Goal: Use online tool/utility: Utilize a website feature to perform a specific function

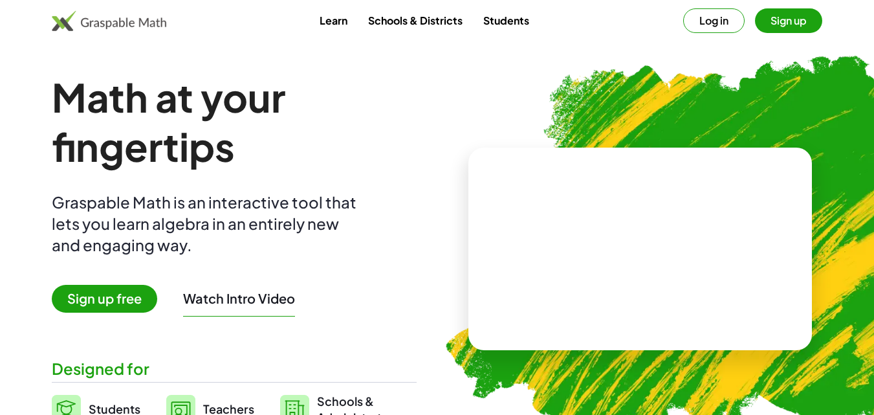
click at [710, 23] on button "Log in" at bounding box center [713, 20] width 61 height 25
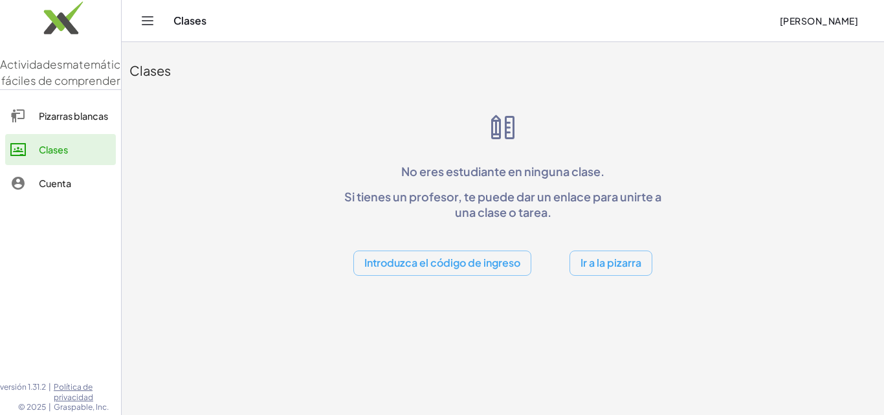
click at [585, 268] on font "Ir a la pizarra" at bounding box center [610, 263] width 61 height 14
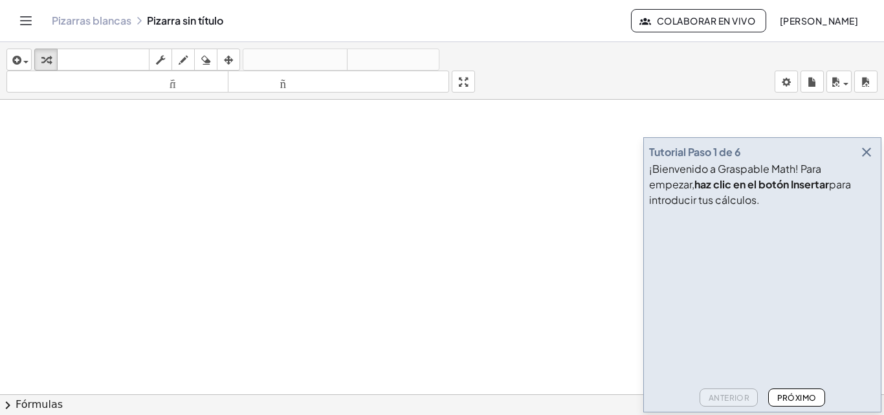
click at [532, 217] on div at bounding box center [442, 403] width 884 height 607
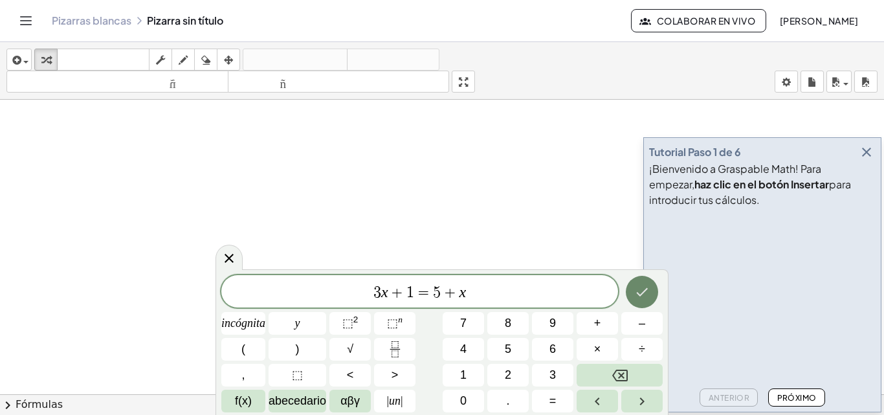
click at [637, 291] on icon "Hecho" at bounding box center [642, 292] width 16 height 16
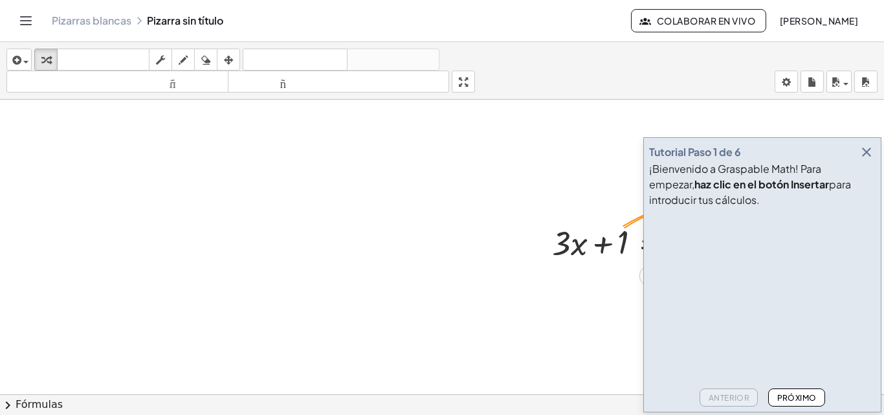
click at [575, 245] on div at bounding box center [654, 242] width 218 height 44
click at [585, 248] on div at bounding box center [654, 242] width 218 height 44
click at [814, 400] on font "Próximo" at bounding box center [796, 398] width 39 height 10
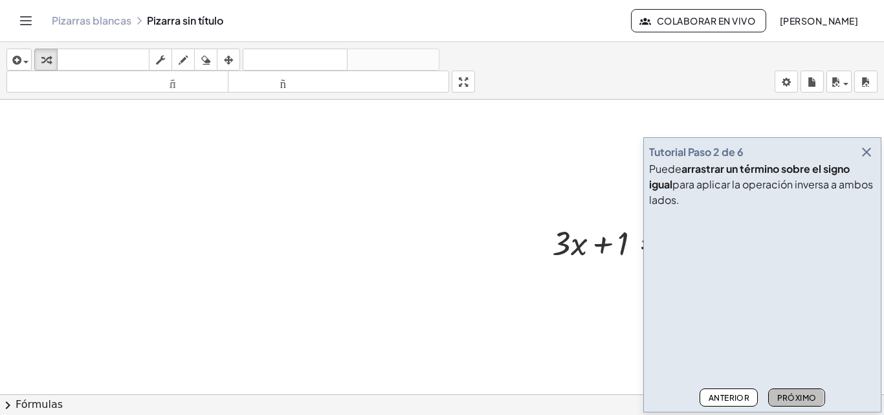
click at [813, 400] on font "Próximo" at bounding box center [796, 398] width 39 height 10
click at [809, 398] on font "Próximo" at bounding box center [796, 398] width 39 height 10
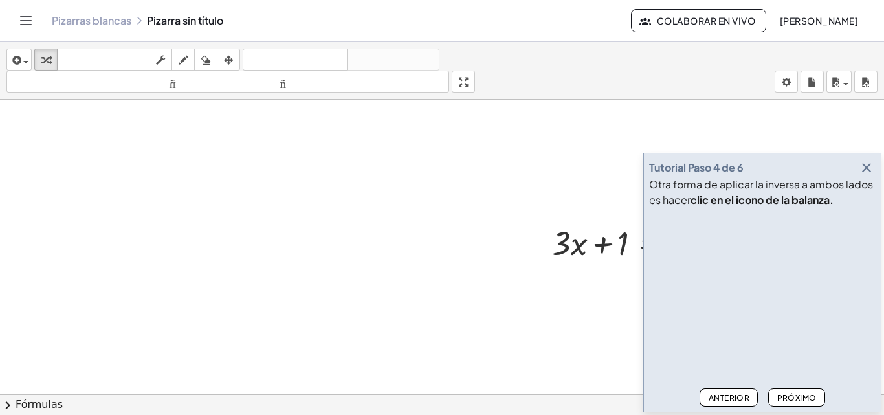
click at [800, 402] on font "Próximo" at bounding box center [796, 398] width 39 height 10
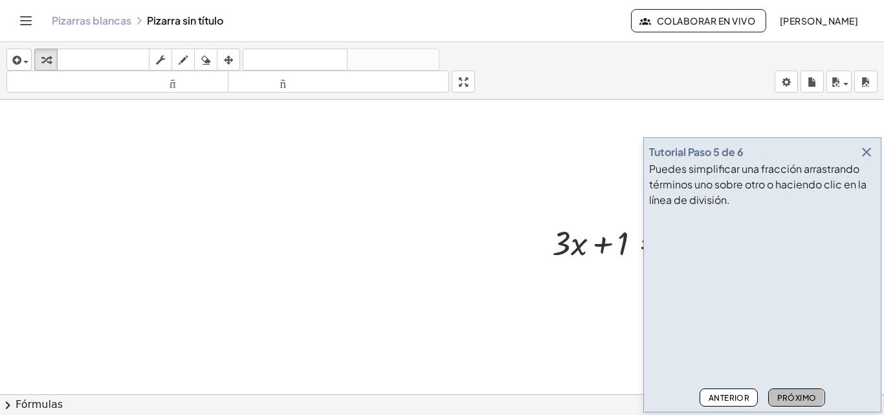
click at [800, 401] on font "Próximo" at bounding box center [796, 398] width 39 height 10
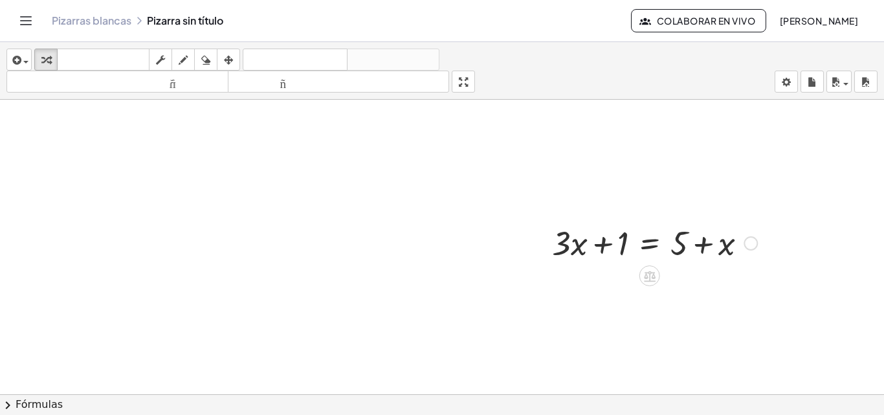
click at [750, 241] on div at bounding box center [750, 243] width 14 height 14
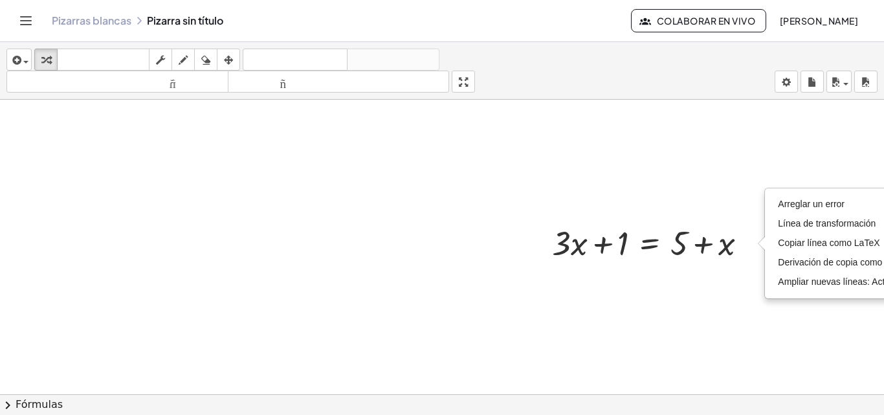
click at [724, 298] on div at bounding box center [442, 403] width 884 height 607
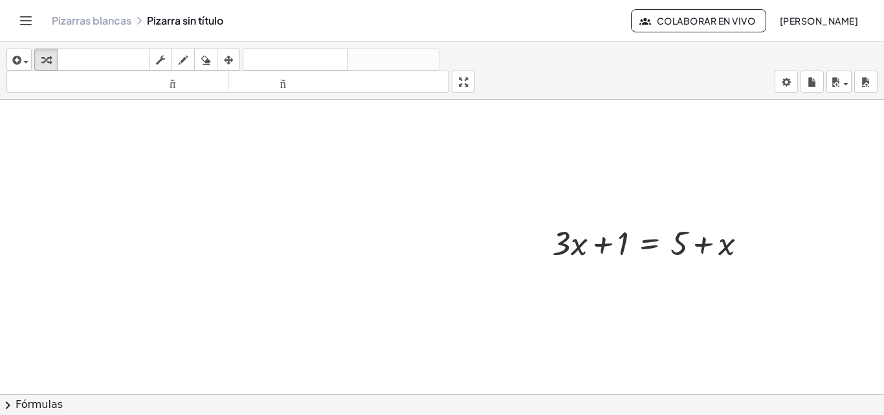
click at [816, 21] on font "[PERSON_NAME]" at bounding box center [818, 21] width 78 height 12
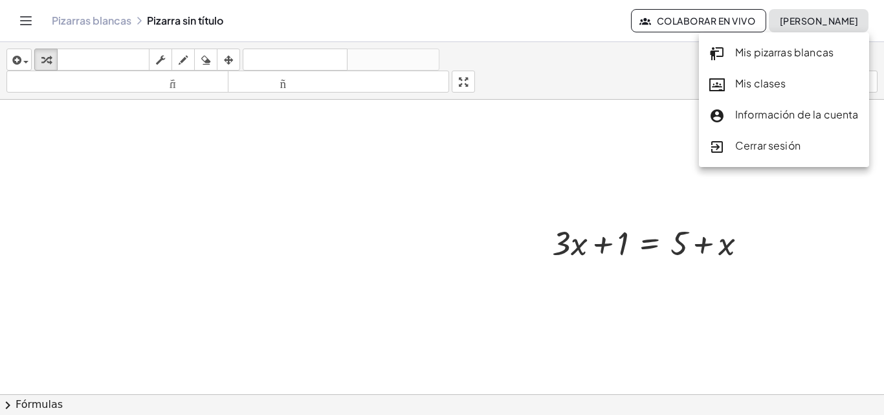
click at [435, 252] on div at bounding box center [442, 403] width 884 height 607
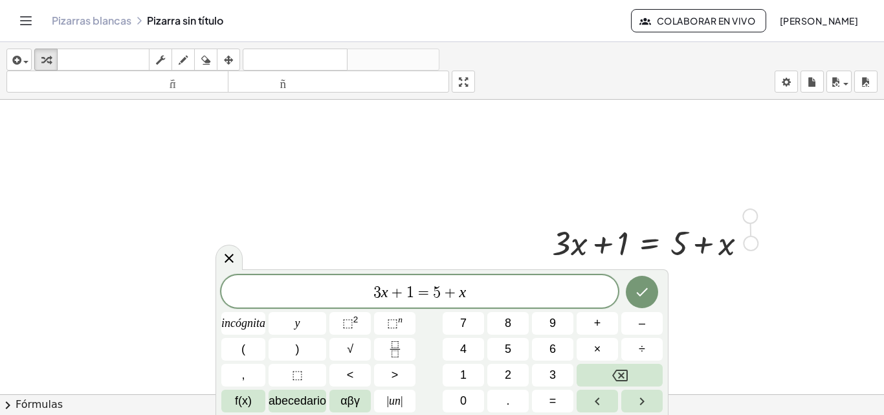
drag, startPoint x: 748, startPoint y: 244, endPoint x: 748, endPoint y: 212, distance: 32.3
click at [748, 212] on div "+ · 3 · x + 1 = + 5 + x Arreglar un error Línea de transformación Copiar línea …" at bounding box center [442, 403] width 884 height 607
click at [615, 361] on div "3 x + 1 = 5 + x incógnita y ⬚ 2 ⬚ n 7 8 9 + – ( ) √ 4 5 6 × ÷ , ⬚ < > 1 2 3 f(x…" at bounding box center [441, 343] width 441 height 137
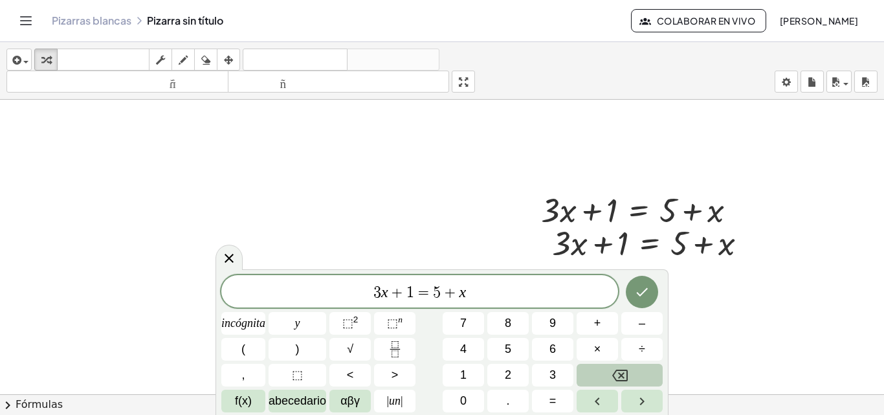
click at [615, 371] on icon "Retroceso" at bounding box center [620, 375] width 16 height 12
click at [228, 252] on icon at bounding box center [229, 258] width 16 height 16
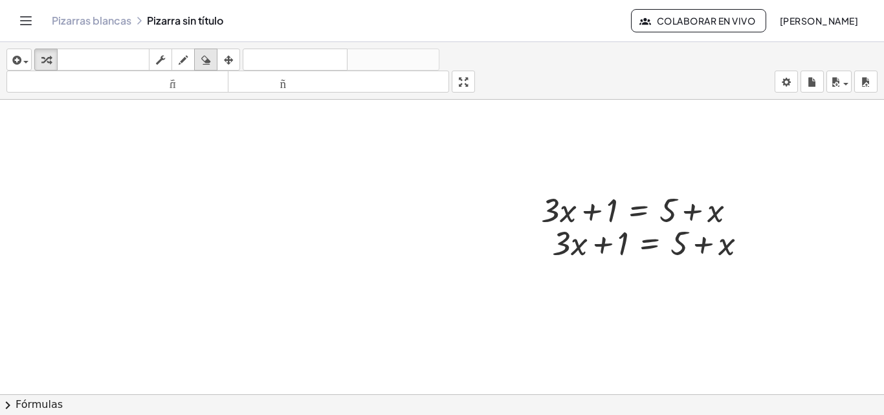
click at [212, 60] on div "button" at bounding box center [205, 60] width 17 height 16
click at [594, 204] on div at bounding box center [442, 403] width 884 height 607
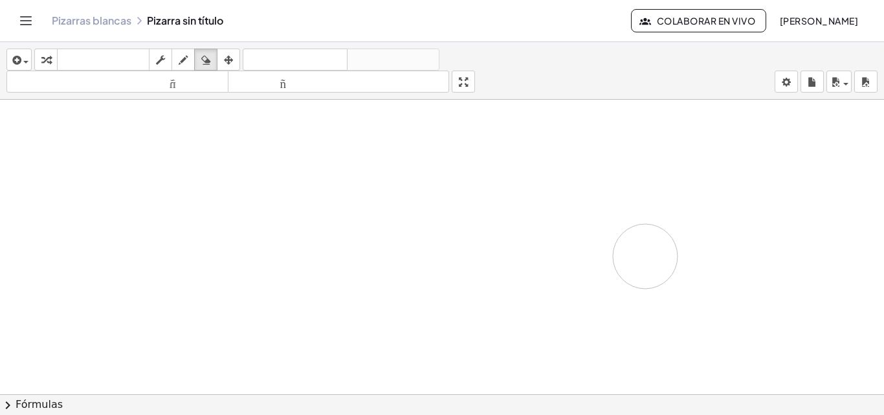
drag, startPoint x: 584, startPoint y: 199, endPoint x: 595, endPoint y: 252, distance: 53.5
click at [596, 252] on div at bounding box center [442, 403] width 884 height 607
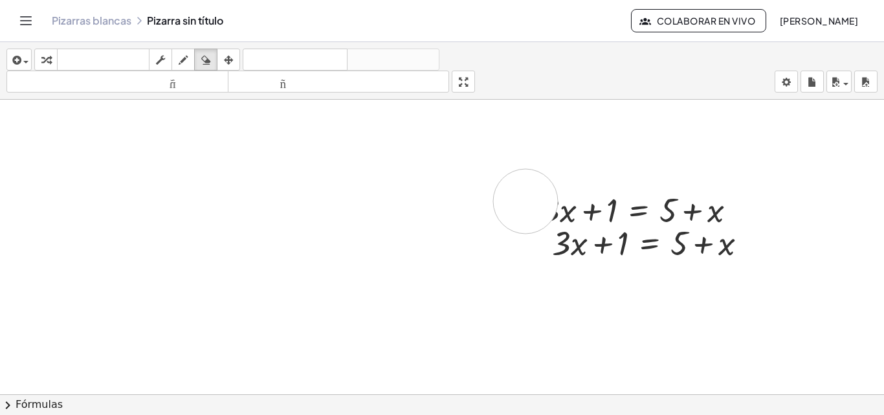
drag, startPoint x: 525, startPoint y: 201, endPoint x: 581, endPoint y: 211, distance: 56.5
click at [579, 211] on div at bounding box center [442, 403] width 884 height 607
click at [624, 206] on div at bounding box center [442, 403] width 884 height 607
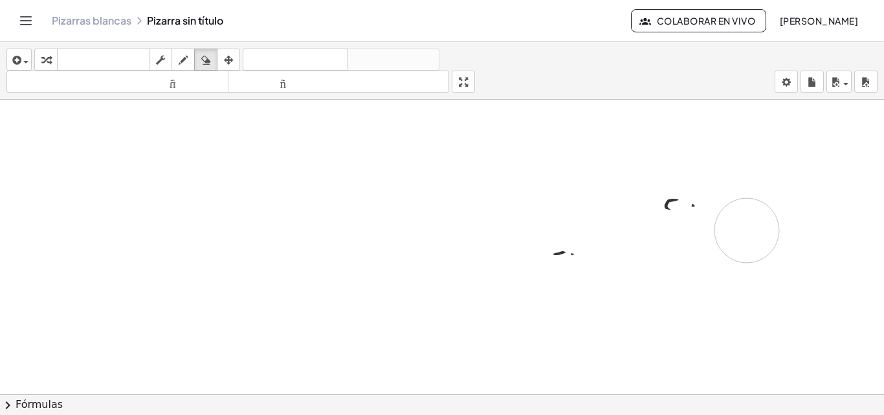
drag, startPoint x: 569, startPoint y: 181, endPoint x: 669, endPoint y: 231, distance: 112.0
click at [669, 231] on div at bounding box center [442, 403] width 884 height 607
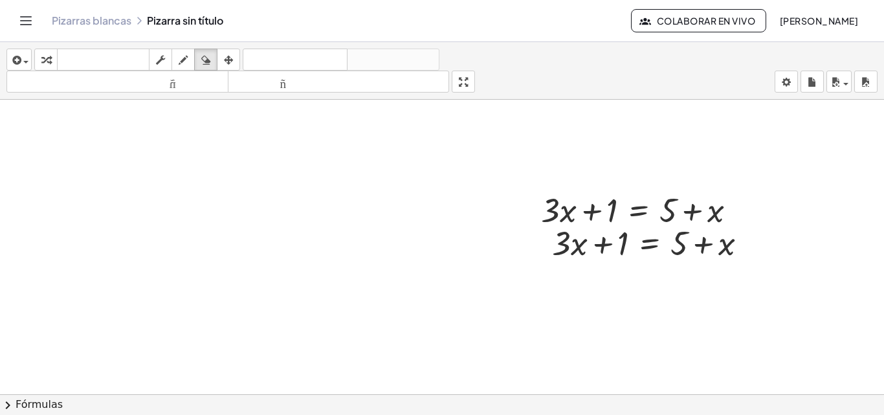
drag, startPoint x: 633, startPoint y: 304, endPoint x: 587, endPoint y: 290, distance: 47.3
click at [587, 290] on div at bounding box center [442, 403] width 884 height 607
click at [660, 256] on div at bounding box center [442, 403] width 884 height 607
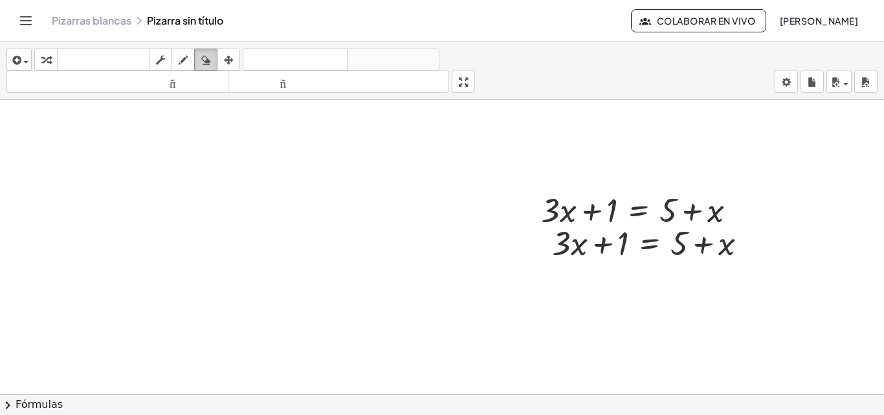
click at [213, 64] on div "button" at bounding box center [205, 60] width 17 height 16
click at [196, 57] on button "borrar" at bounding box center [205, 60] width 23 height 22
click at [186, 61] on icon "button" at bounding box center [183, 60] width 9 height 16
click at [11, 63] on icon "button" at bounding box center [16, 60] width 12 height 16
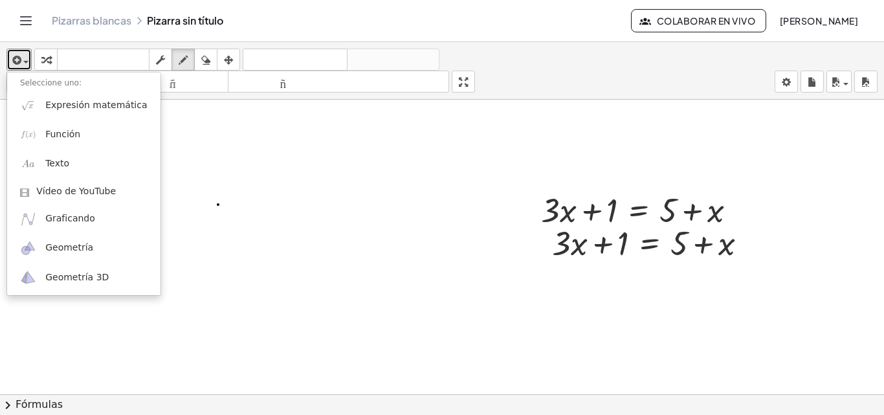
click at [218, 204] on div at bounding box center [442, 403] width 884 height 607
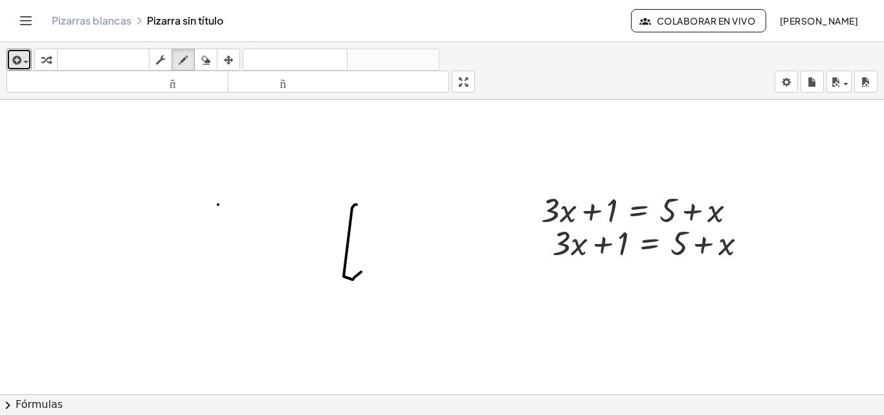
drag, startPoint x: 352, startPoint y: 208, endPoint x: 362, endPoint y: 269, distance: 62.2
click at [361, 270] on div at bounding box center [442, 403] width 884 height 607
drag, startPoint x: 378, startPoint y: 242, endPoint x: 411, endPoint y: 287, distance: 55.9
click at [411, 287] on div at bounding box center [442, 403] width 884 height 607
click at [14, 58] on icon "button" at bounding box center [16, 60] width 12 height 16
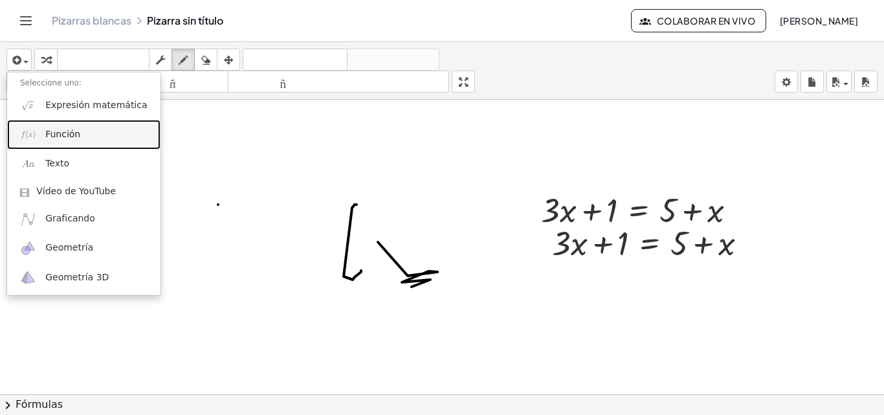
click at [49, 135] on font "Función" at bounding box center [62, 134] width 35 height 10
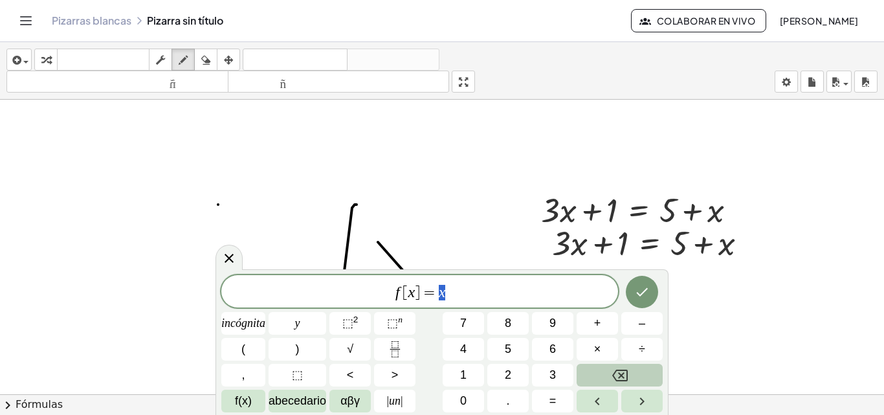
click at [622, 379] on icon "Retroceso" at bounding box center [620, 375] width 16 height 16
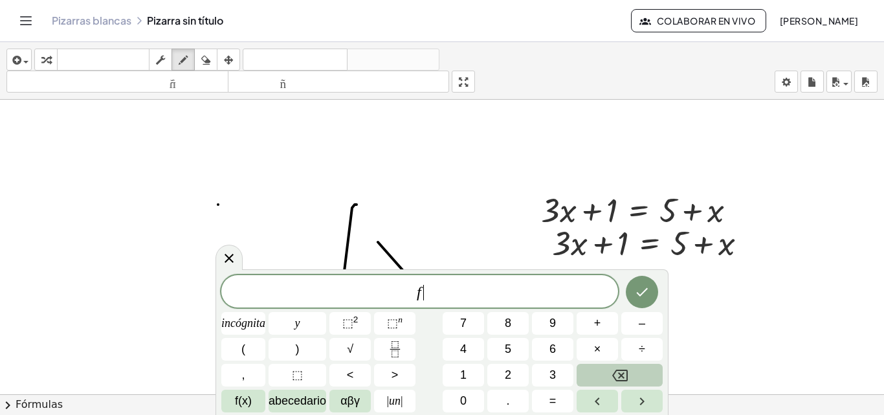
click at [622, 379] on icon "Retroceso" at bounding box center [620, 375] width 16 height 16
click at [643, 287] on icon "Hecho" at bounding box center [642, 292] width 16 height 16
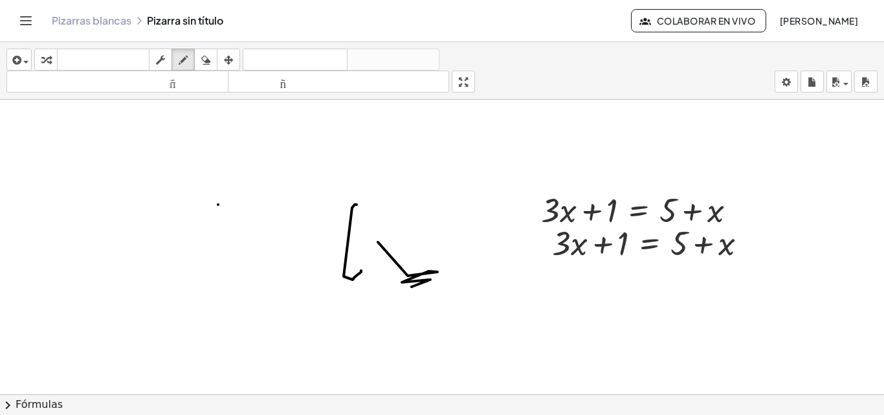
click at [671, 22] on font "Colaborar en vivo" at bounding box center [706, 21] width 98 height 12
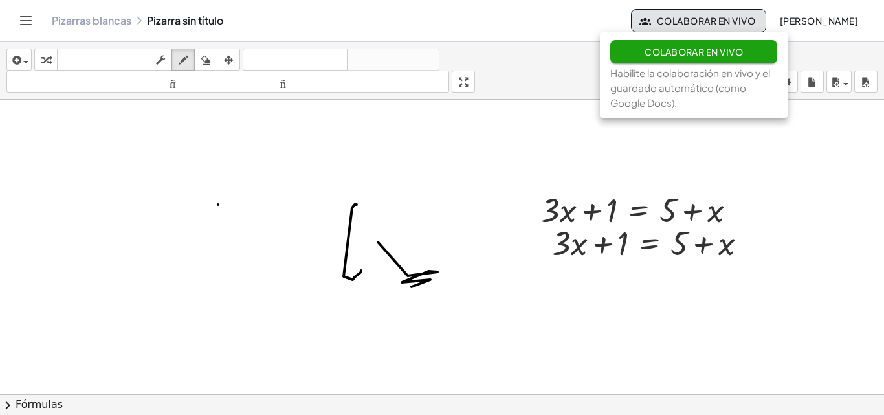
click at [831, 23] on font "[PERSON_NAME]" at bounding box center [818, 21] width 78 height 12
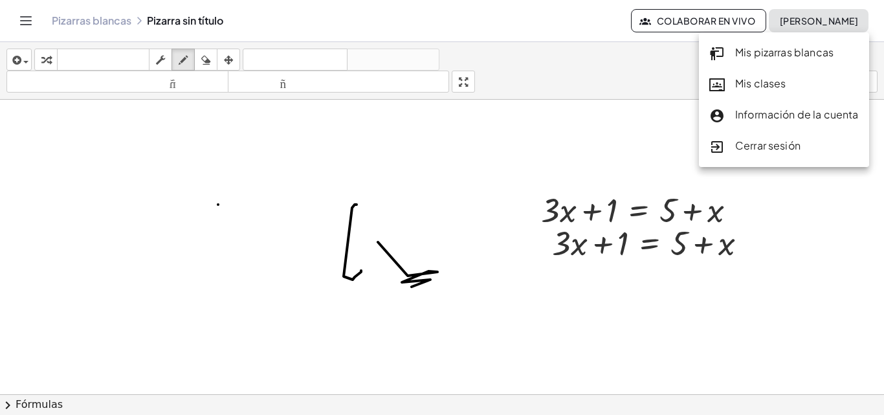
click at [770, 146] on font "Cerrar sesión" at bounding box center [767, 145] width 65 height 14
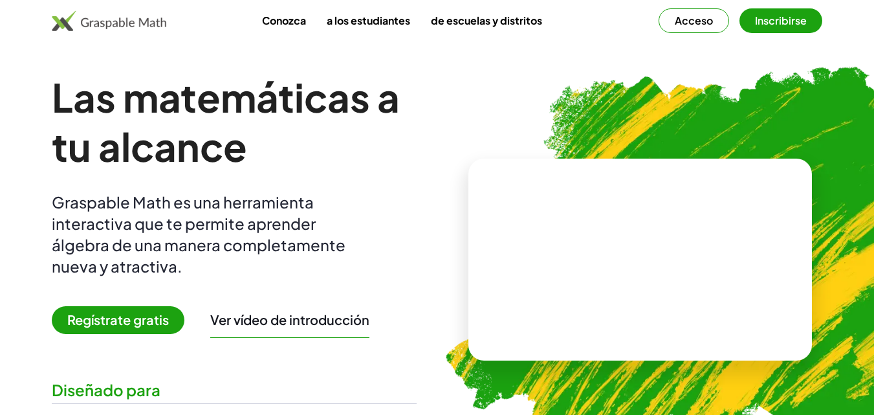
click at [116, 21] on img at bounding box center [109, 20] width 114 height 21
click at [142, 23] on img at bounding box center [109, 20] width 114 height 21
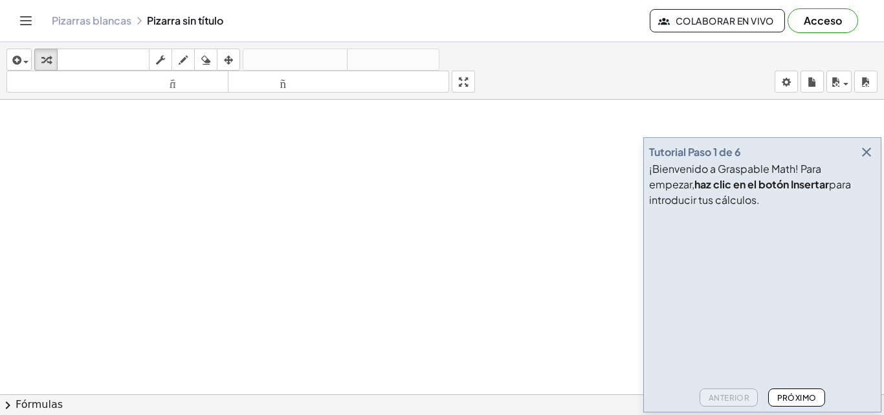
click at [23, 19] on icon "Cambiar navegación" at bounding box center [26, 21] width 16 height 16
